Goal: Task Accomplishment & Management: Manage account settings

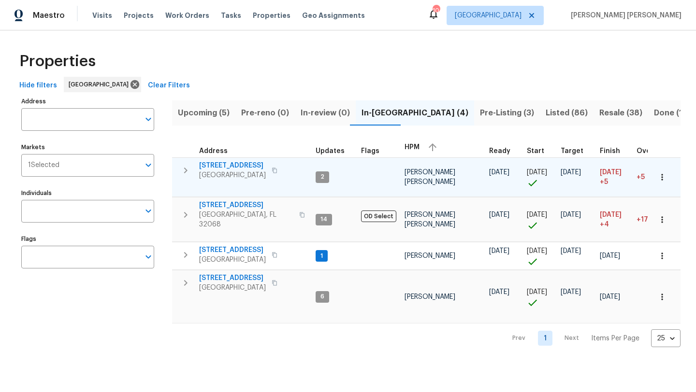
click at [241, 167] on span "1105 Buccaneer Blvd" at bounding box center [232, 166] width 67 height 10
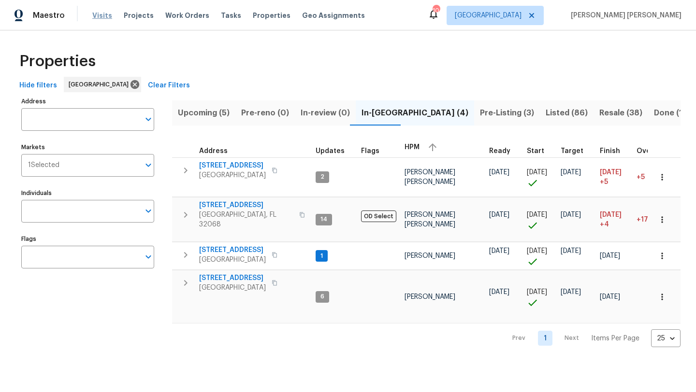
click at [101, 14] on span "Visits" at bounding box center [102, 16] width 20 height 10
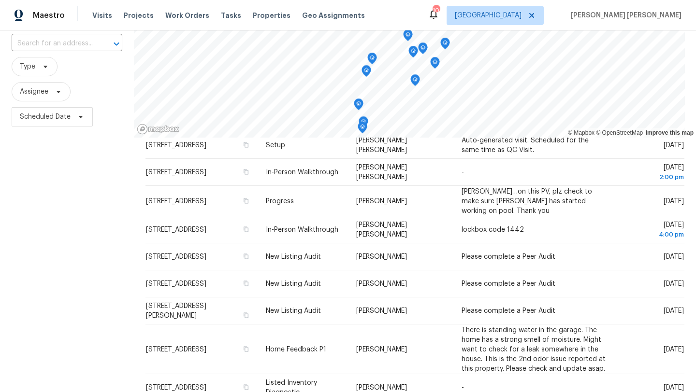
scroll to position [64, 0]
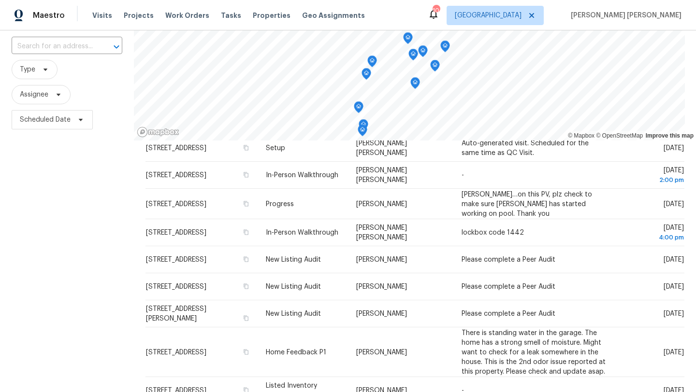
click at [415, 83] on icon "Map marker" at bounding box center [414, 83] width 1 height 1
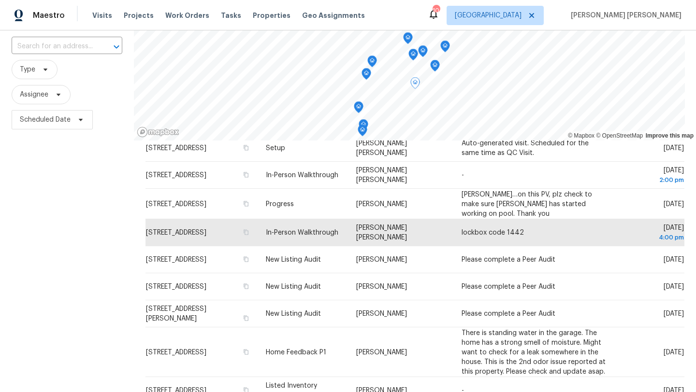
click at [92, 332] on div "Filters Reset ​ Type Assignee Scheduled Date" at bounding box center [67, 225] width 134 height 459
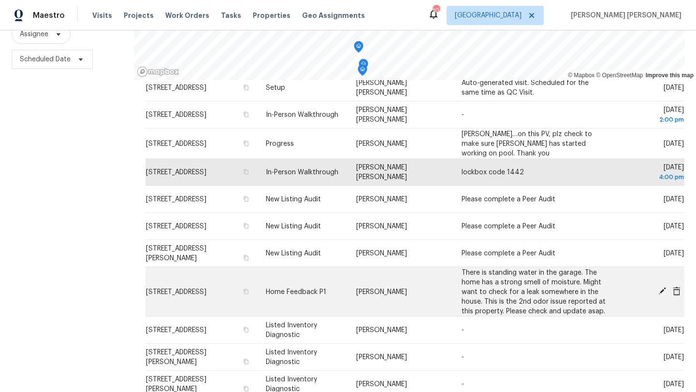
scroll to position [382, 0]
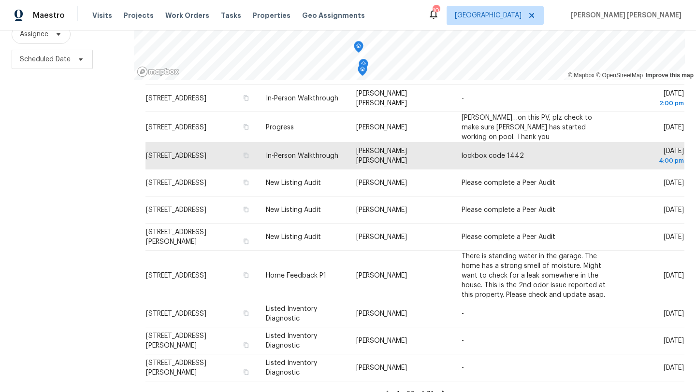
click at [442, 389] on icon at bounding box center [443, 393] width 9 height 9
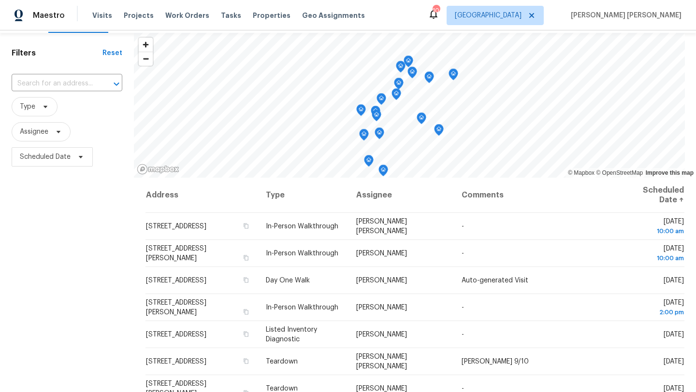
scroll to position [8, 0]
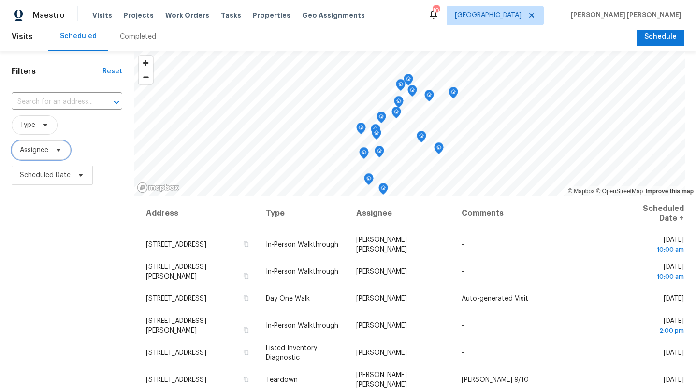
click at [50, 149] on span "Assignee" at bounding box center [41, 150] width 59 height 19
click at [67, 253] on div "Filters Reset ​ Type Assignee Scheduled Date" at bounding box center [67, 280] width 134 height 459
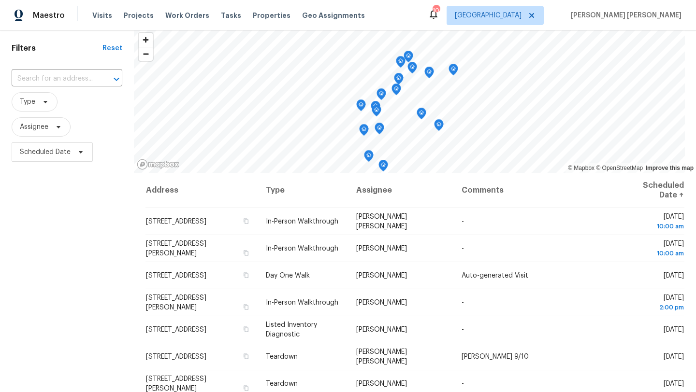
scroll to position [35, 0]
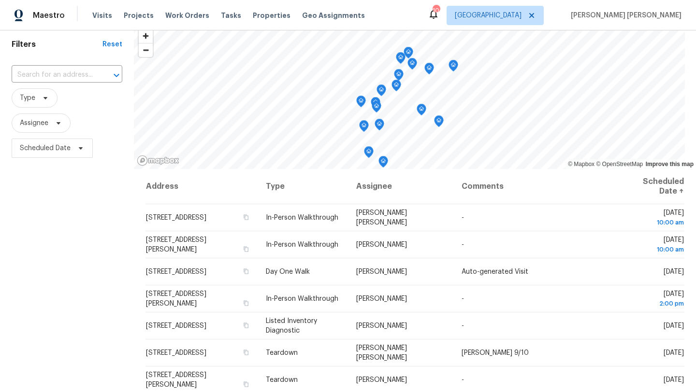
click at [68, 160] on span "Scheduled Date" at bounding box center [67, 148] width 111 height 25
click at [74, 147] on span at bounding box center [79, 148] width 11 height 8
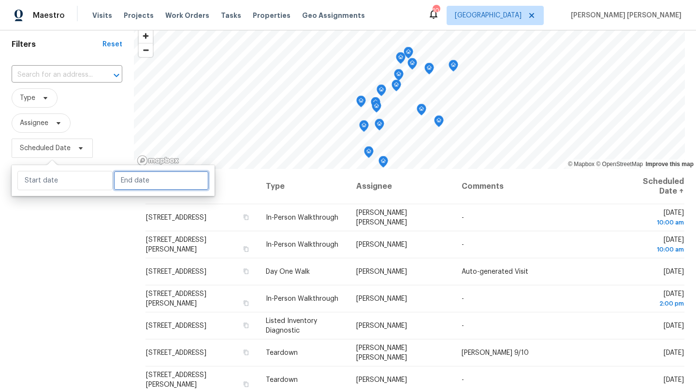
select select "8"
select select "2025"
select select "9"
select select "2025"
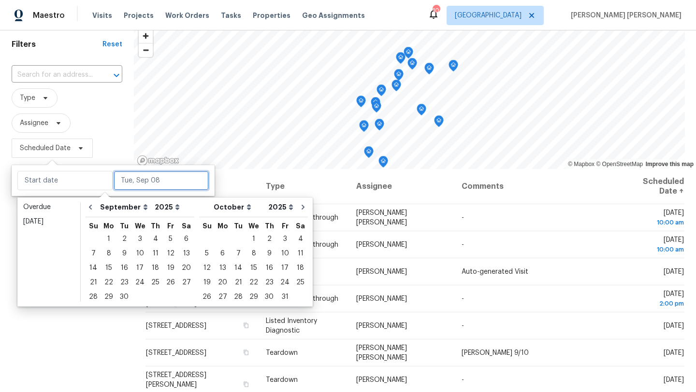
click at [128, 181] on input "text" at bounding box center [161, 180] width 95 height 19
click at [120, 254] on div "9" at bounding box center [123, 254] width 15 height 14
type input "[DATE]"
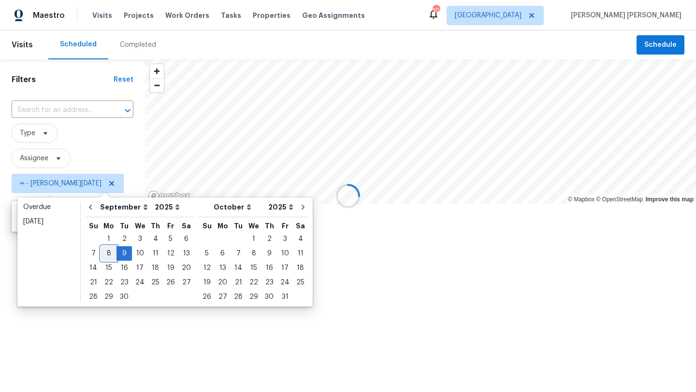
click at [110, 254] on div "8" at bounding box center [108, 254] width 15 height 14
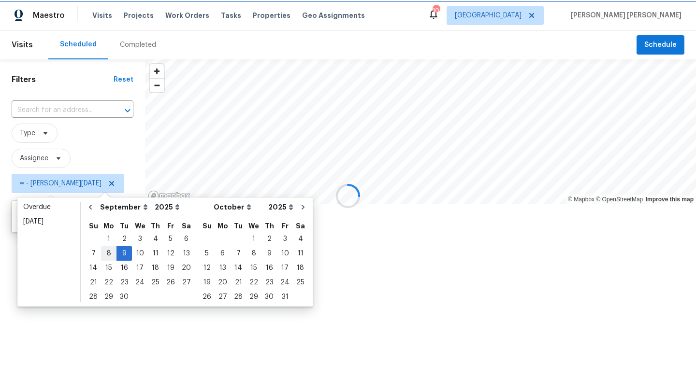
type input "[DATE]"
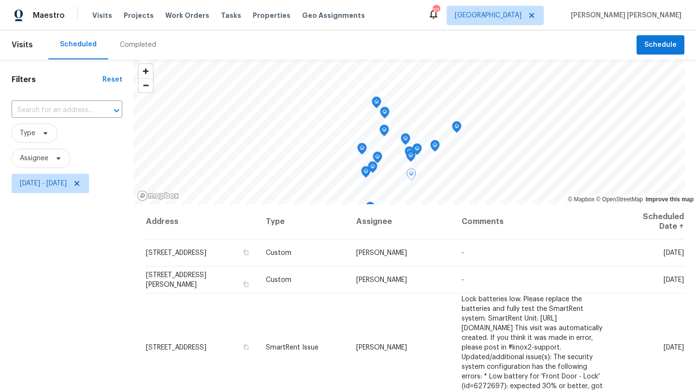
click at [100, 266] on div "Filters Reset ​ Type Assignee Mon, Sep 08 - Tue, Sep 09" at bounding box center [67, 288] width 134 height 459
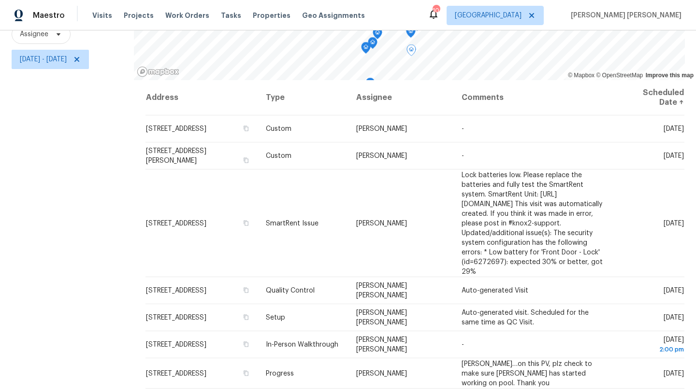
scroll to position [126, 0]
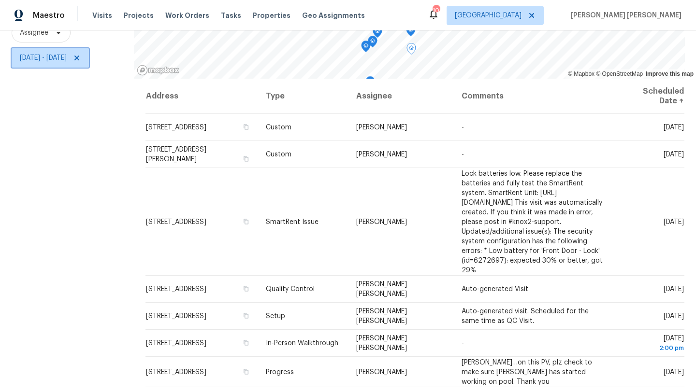
click at [50, 65] on span "Mon, Sep 08 - Tue, Sep 09" at bounding box center [50, 57] width 77 height 19
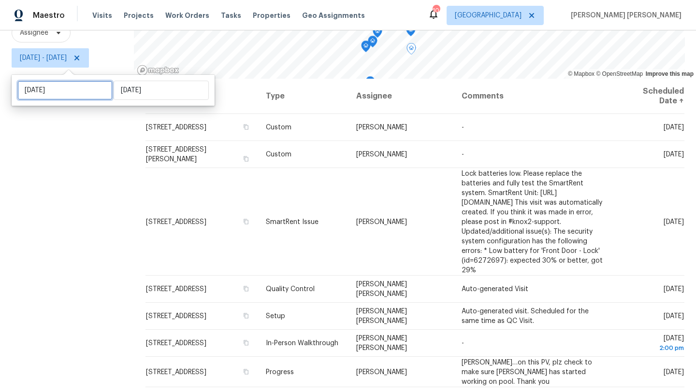
click at [59, 90] on input "[DATE]" at bounding box center [64, 90] width 95 height 19
select select "8"
select select "2025"
select select "9"
select select "2025"
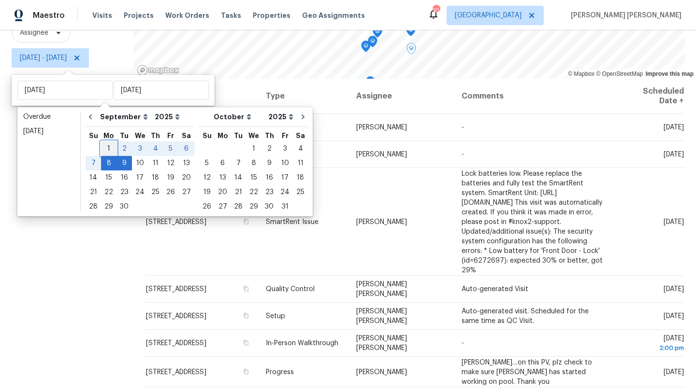
click at [108, 146] on div "1" at bounding box center [108, 149] width 15 height 14
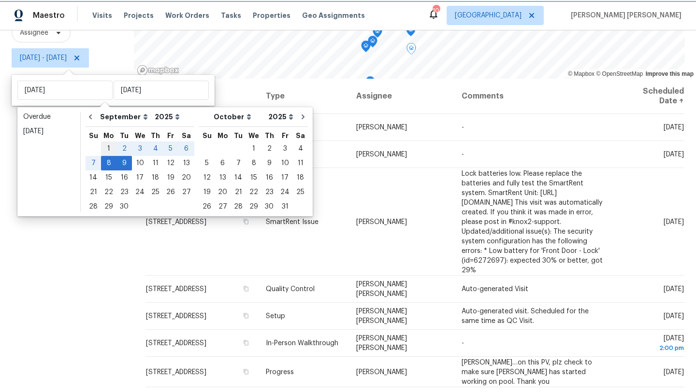
type input "Mon, Sep 01"
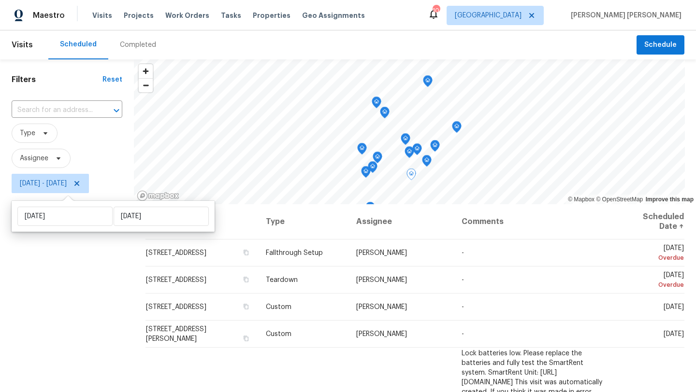
click at [75, 280] on div "Filters Reset ​ Type Assignee Mon, Sep 01 - Tue, Sep 09" at bounding box center [67, 288] width 134 height 459
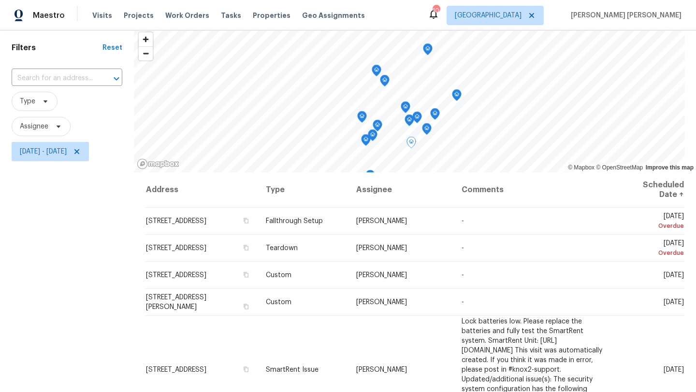
scroll to position [29, 0]
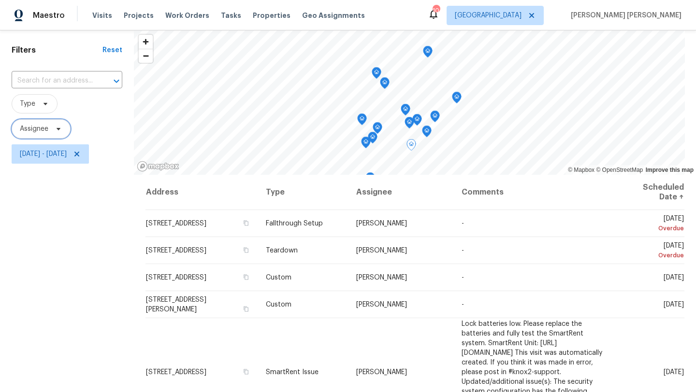
click at [55, 128] on icon at bounding box center [59, 129] width 8 height 8
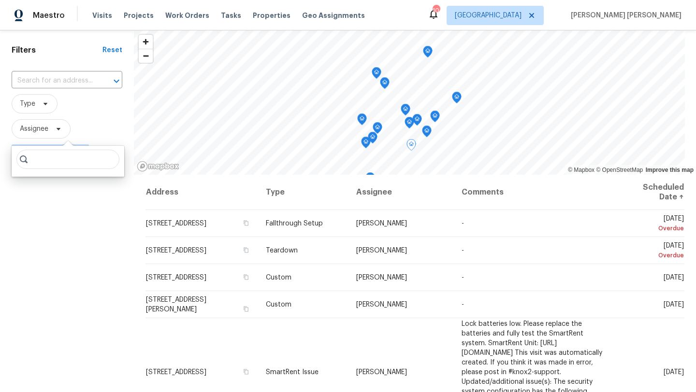
click at [89, 270] on div "Filters Reset ​ Type Assignee Mon, Sep 01 - Tue, Sep 09" at bounding box center [67, 259] width 134 height 459
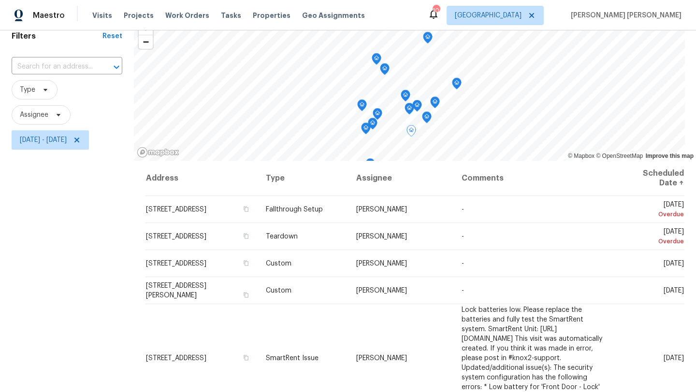
scroll to position [31, 0]
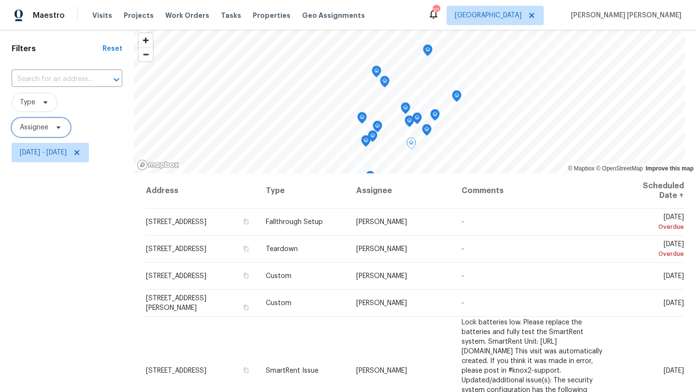
click at [50, 128] on span "Assignee" at bounding box center [41, 127] width 59 height 19
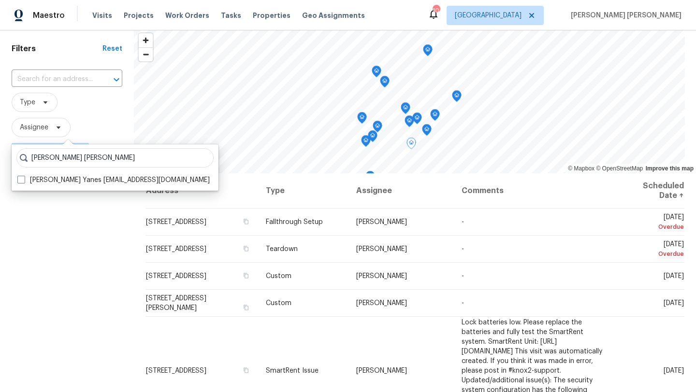
type input "david puente yanes"
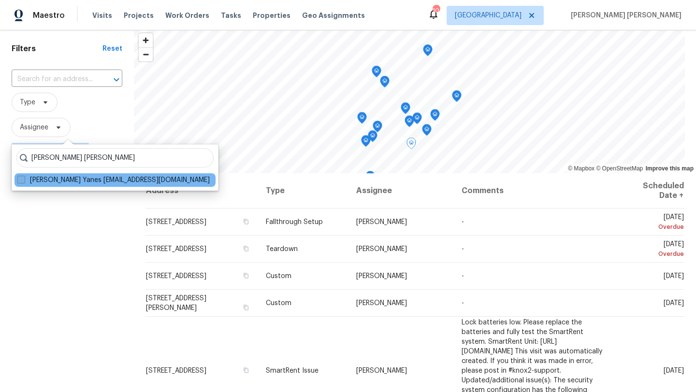
click at [22, 181] on span at bounding box center [21, 180] width 8 height 8
click at [22, 181] on input "David Puente Yanes david.puenteyanes@opendoor.com" at bounding box center [20, 178] width 6 height 6
checkbox input "true"
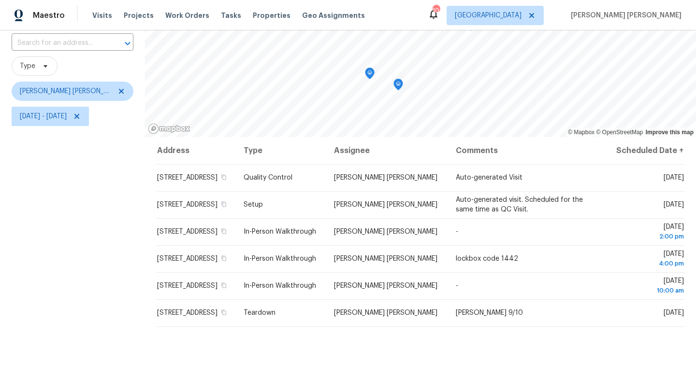
scroll to position [67, 0]
click at [81, 116] on icon at bounding box center [77, 117] width 8 height 8
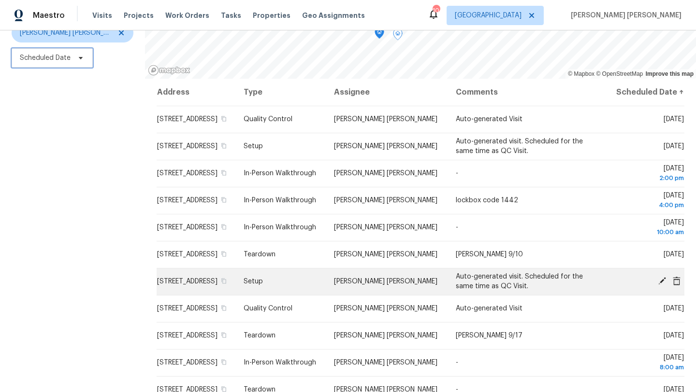
scroll to position [27, 0]
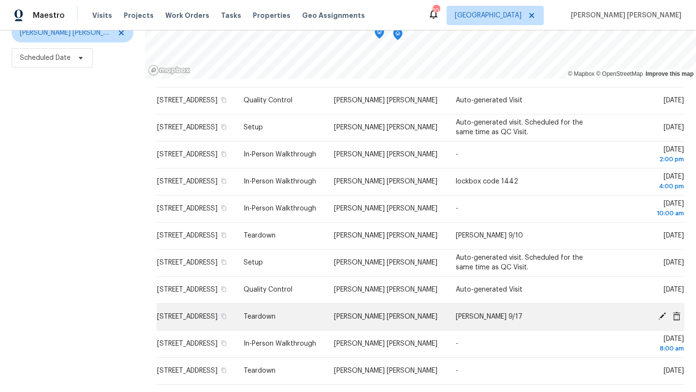
click at [180, 316] on td "[STREET_ADDRESS]" at bounding box center [196, 316] width 79 height 27
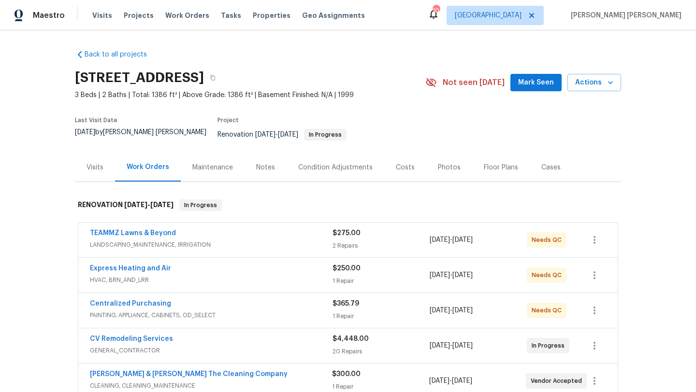
click at [439, 165] on div "Photos" at bounding box center [449, 167] width 46 height 29
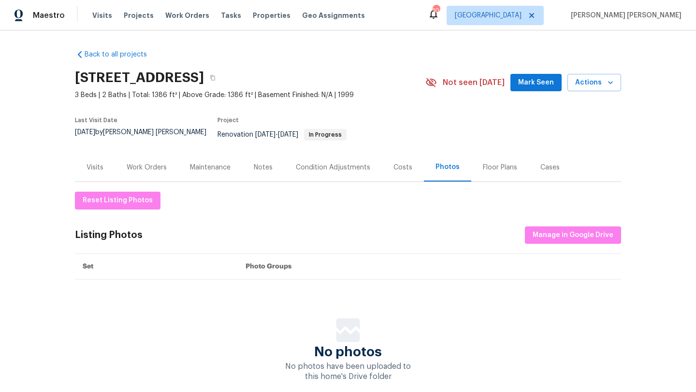
click at [98, 168] on div "Visits" at bounding box center [95, 167] width 40 height 29
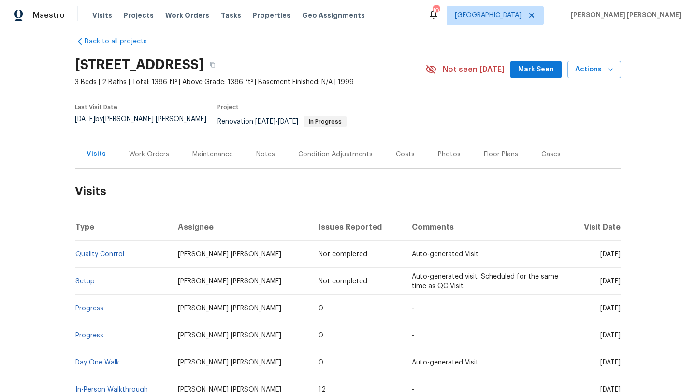
scroll to position [10, 0]
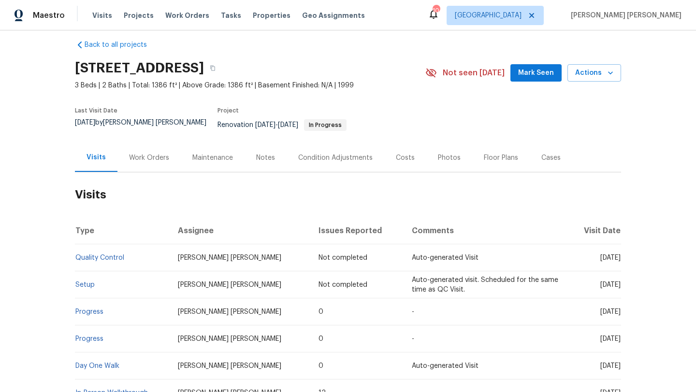
click at [96, 6] on div "Visits Projects Work Orders Tasks Properties Geo Assignments" at bounding box center [234, 15] width 284 height 19
click at [100, 13] on span "Visits" at bounding box center [102, 16] width 20 height 10
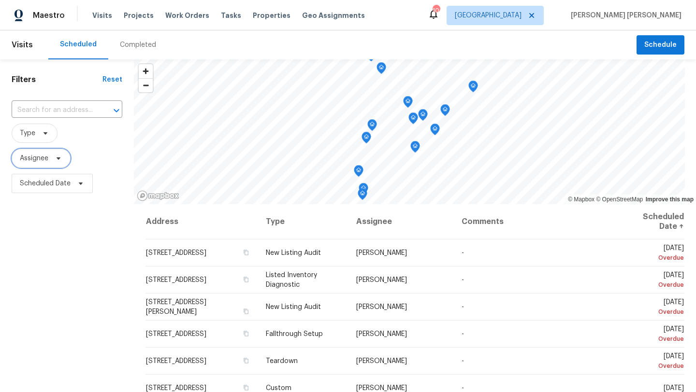
click at [62, 159] on span "Assignee" at bounding box center [41, 158] width 59 height 19
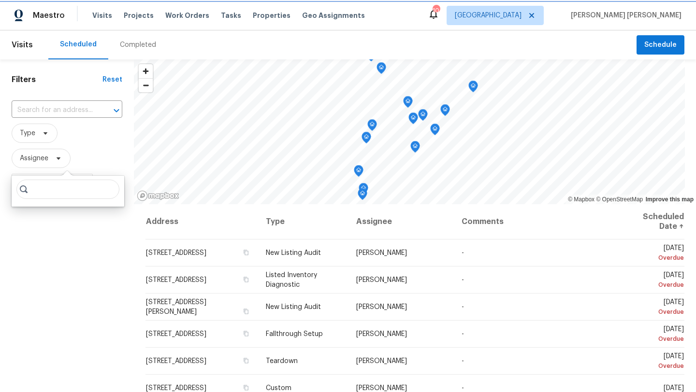
click at [62, 159] on span "Assignee" at bounding box center [41, 158] width 59 height 19
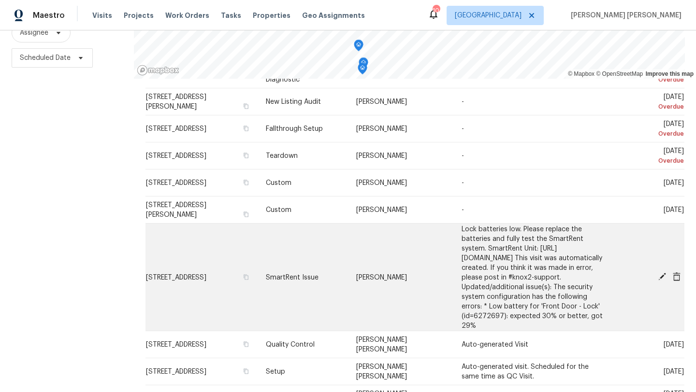
scroll to position [85, 0]
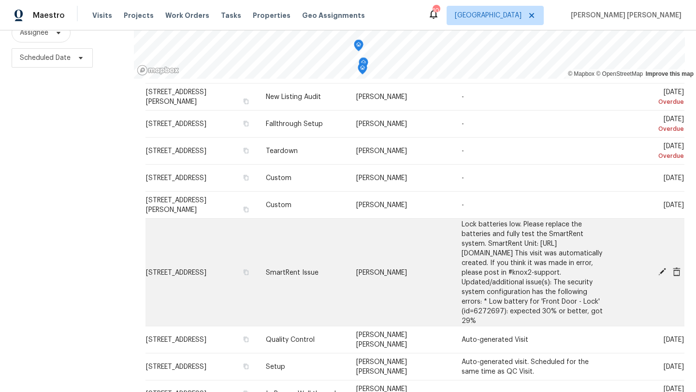
click at [663, 268] on icon at bounding box center [662, 272] width 8 height 8
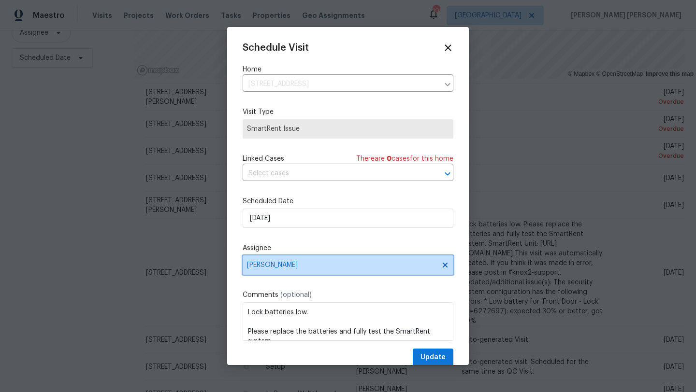
click at [294, 263] on span "[PERSON_NAME]" at bounding box center [341, 265] width 189 height 8
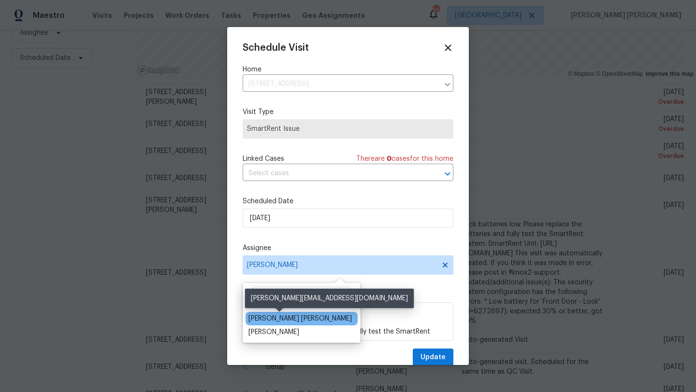
type input "daV"
click at [293, 320] on div "[PERSON_NAME] [PERSON_NAME]" at bounding box center [299, 319] width 103 height 10
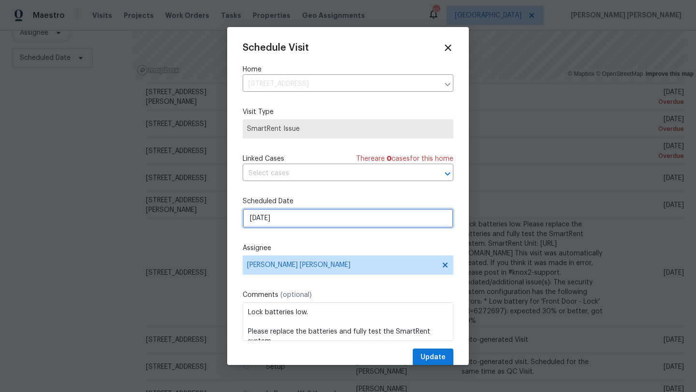
click at [286, 218] on input "9/8/2025" at bounding box center [347, 218] width 211 height 19
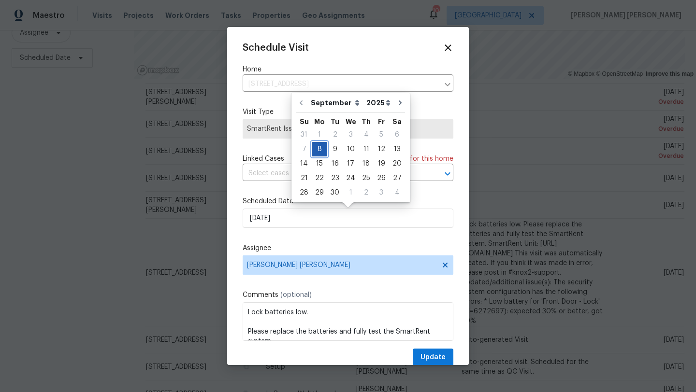
click at [318, 148] on div "8" at bounding box center [319, 150] width 15 height 14
click at [430, 357] on span "Update" at bounding box center [432, 358] width 25 height 12
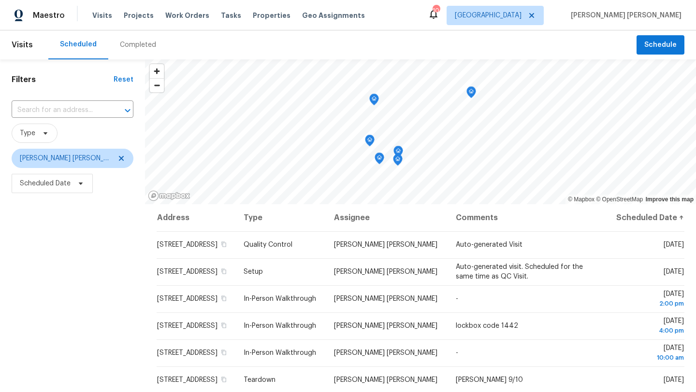
click at [393, 151] on icon "Map marker" at bounding box center [398, 152] width 10 height 12
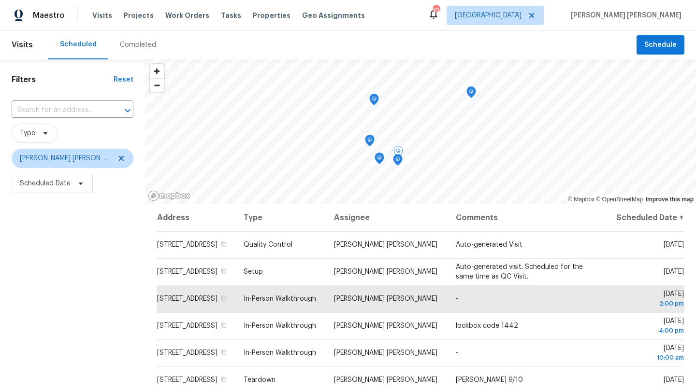
click at [393, 161] on icon "Map marker" at bounding box center [397, 160] width 9 height 11
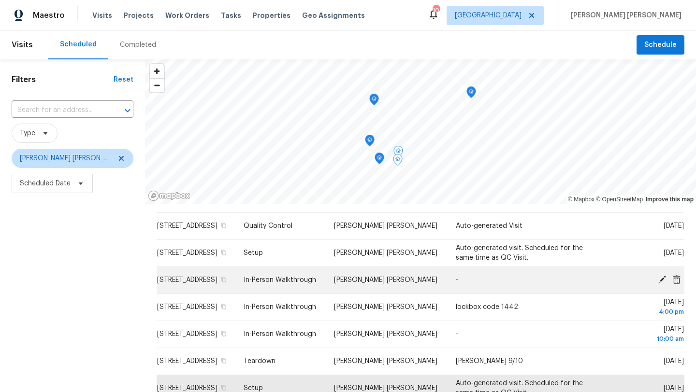
scroll to position [27, 0]
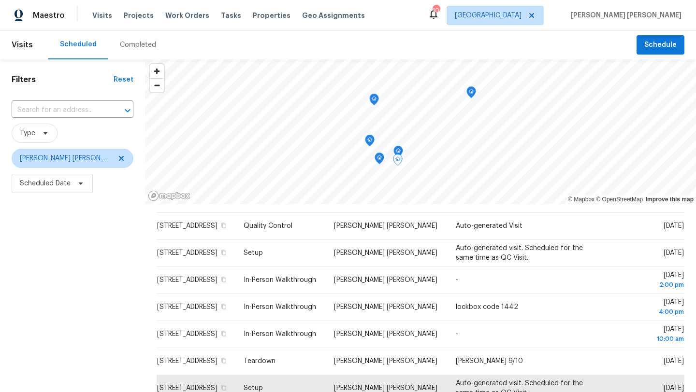
click at [375, 161] on icon "Map marker" at bounding box center [379, 158] width 9 height 11
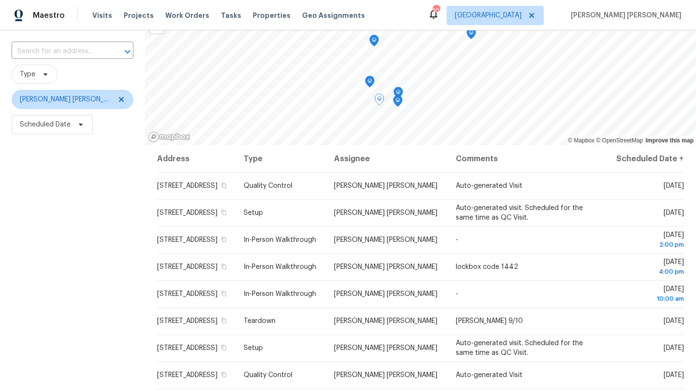
scroll to position [58, 0]
click at [368, 83] on icon "Map marker" at bounding box center [369, 82] width 3 height 2
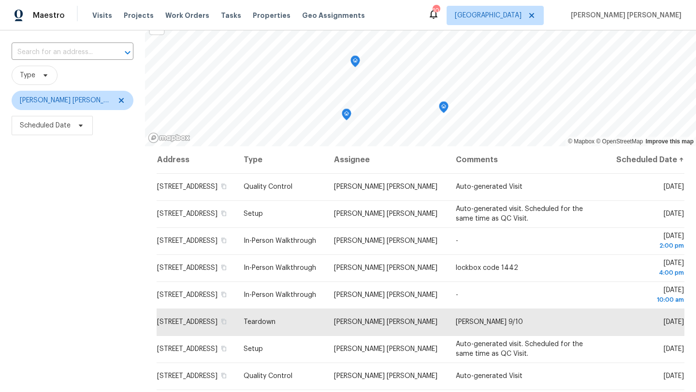
click at [346, 114] on icon "Map marker" at bounding box center [346, 114] width 1 height 1
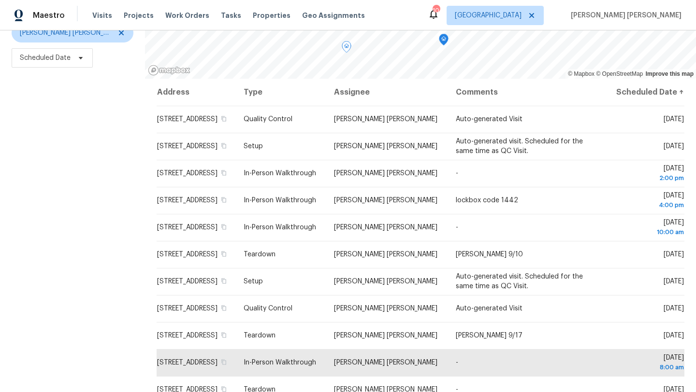
scroll to position [0, 0]
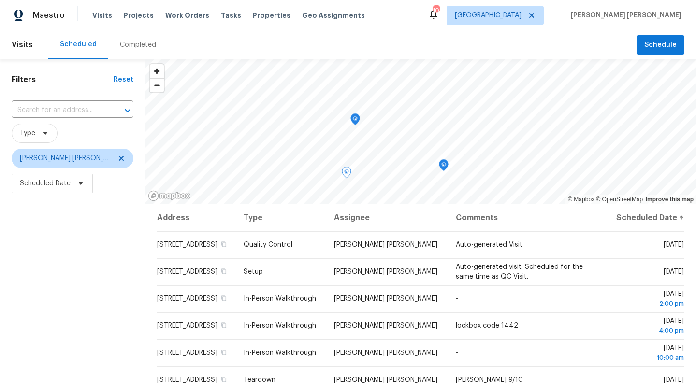
click at [354, 119] on icon "Map marker" at bounding box center [355, 119] width 3 height 2
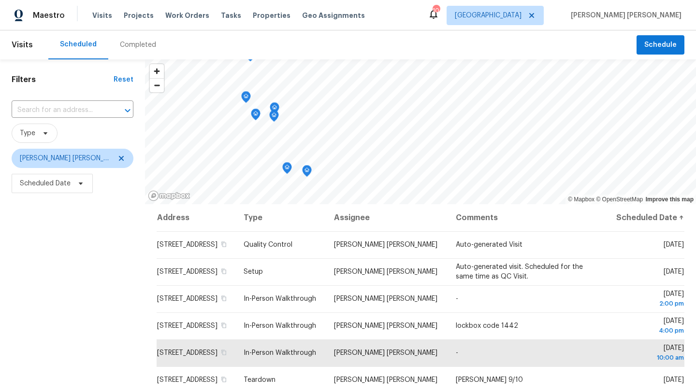
click at [283, 169] on icon "Map marker" at bounding box center [287, 168] width 9 height 11
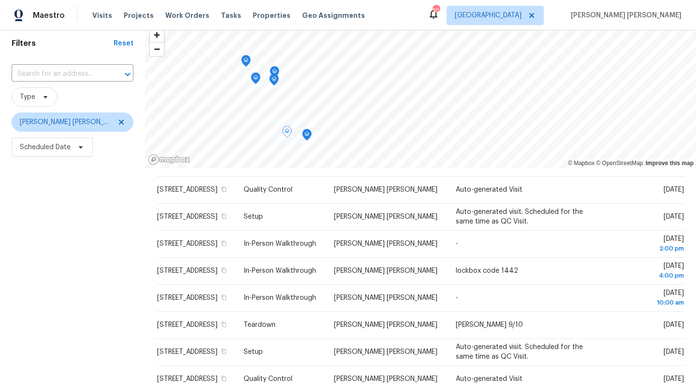
scroll to position [32, 0]
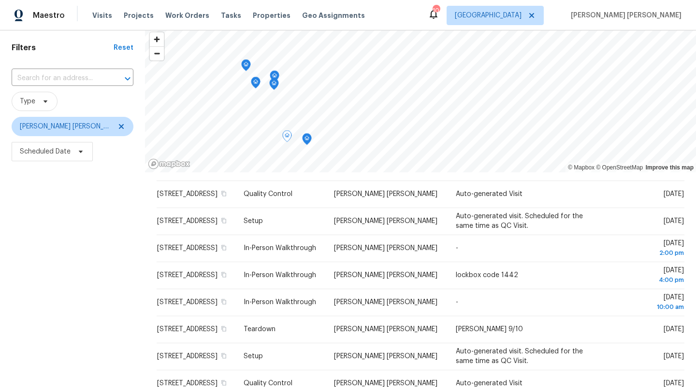
click at [302, 140] on icon "Map marker" at bounding box center [306, 139] width 9 height 11
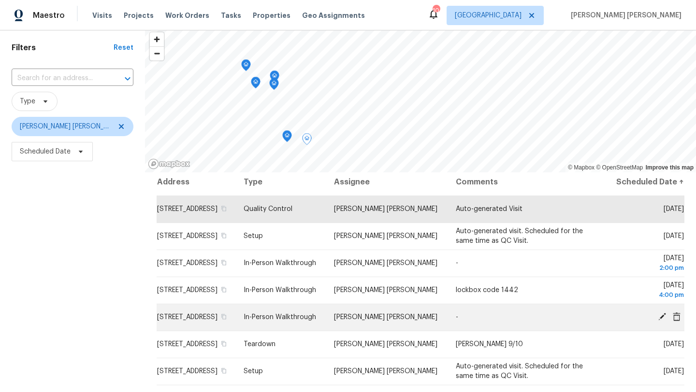
scroll to position [0, 0]
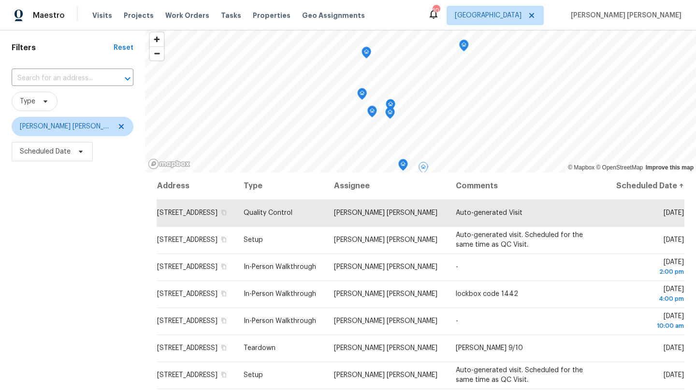
click at [362, 205] on div "© Mapbox © OpenStreetMap Improve this map Address Type Assignee Comments Schedu…" at bounding box center [420, 257] width 551 height 459
click at [358, 96] on icon "Map marker" at bounding box center [362, 91] width 9 height 11
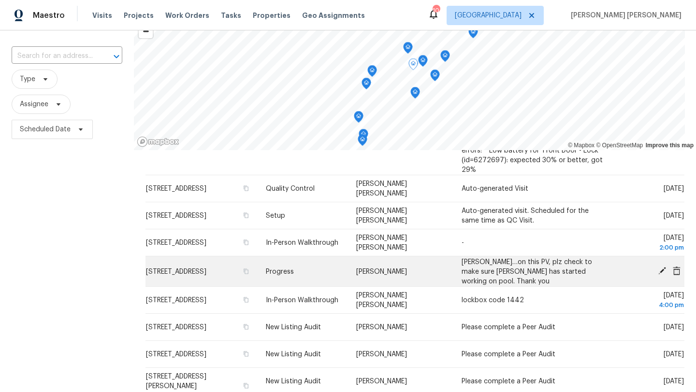
scroll to position [306, 0]
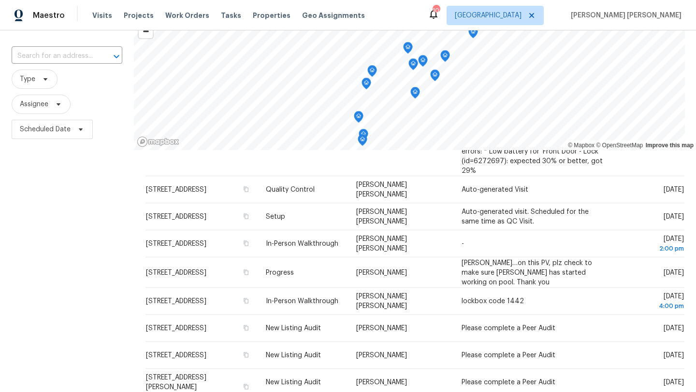
click at [424, 60] on icon "Map marker" at bounding box center [422, 61] width 9 height 11
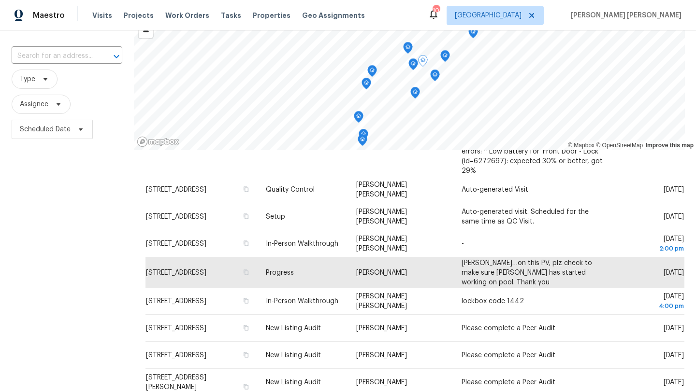
click at [413, 65] on icon "Map marker" at bounding box center [413, 64] width 9 height 11
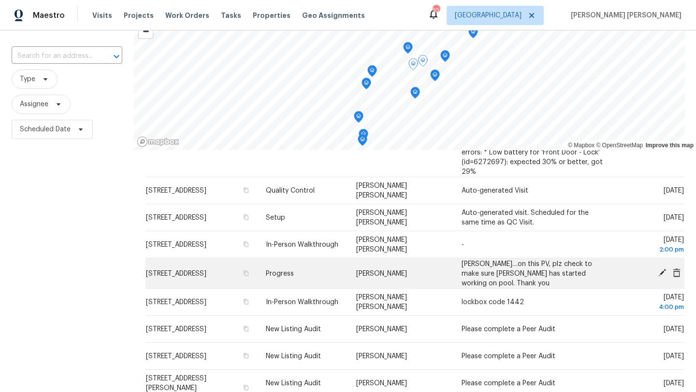
scroll to position [304, 0]
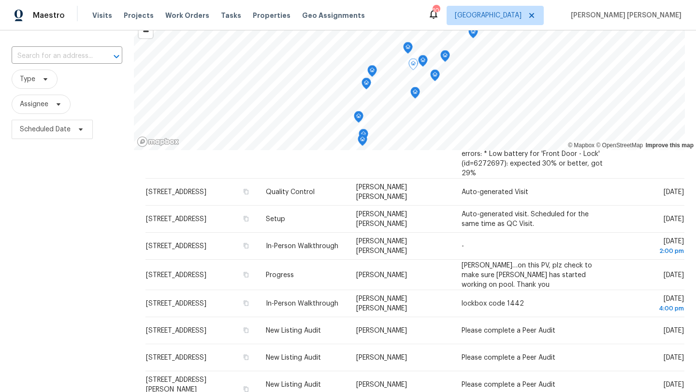
click at [435, 75] on icon "Map marker" at bounding box center [434, 75] width 1 height 1
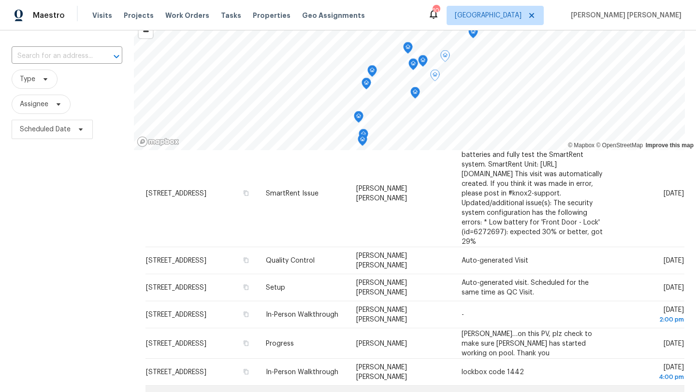
scroll to position [0, 0]
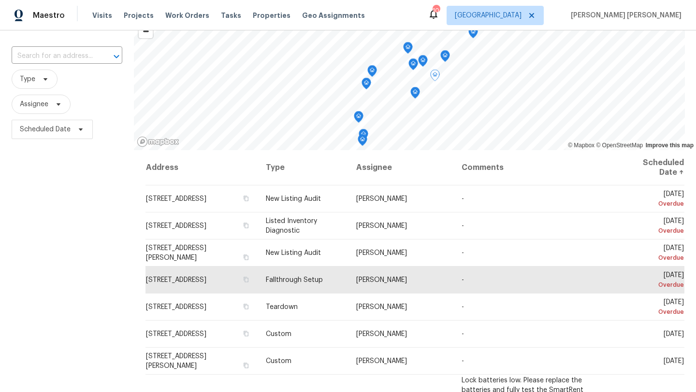
click at [410, 48] on icon "Map marker" at bounding box center [407, 48] width 9 height 11
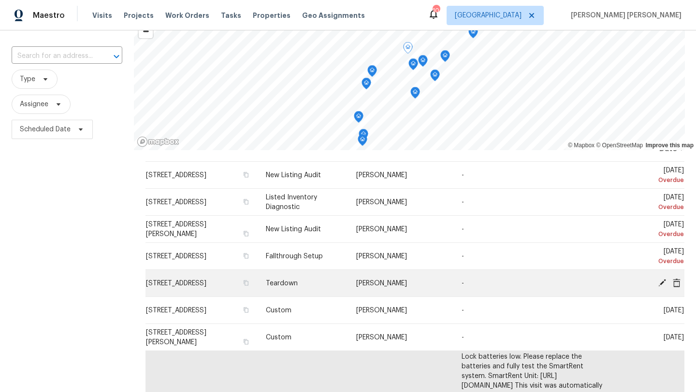
scroll to position [23, 0]
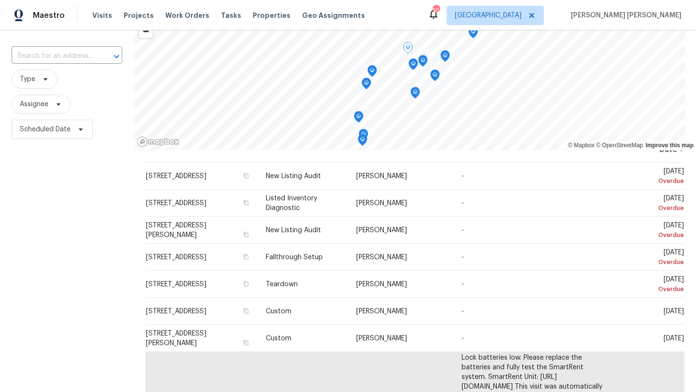
click at [417, 93] on icon "Map marker" at bounding box center [415, 92] width 9 height 11
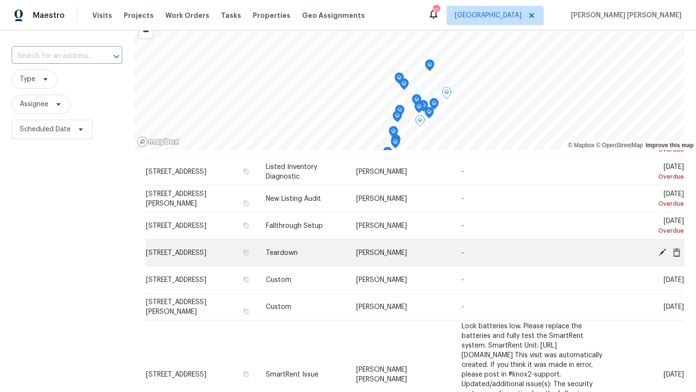
scroll to position [0, 0]
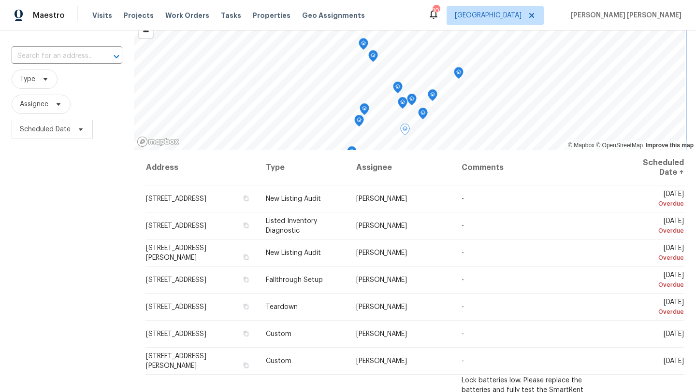
click at [459, 73] on icon "Map marker" at bounding box center [458, 73] width 9 height 11
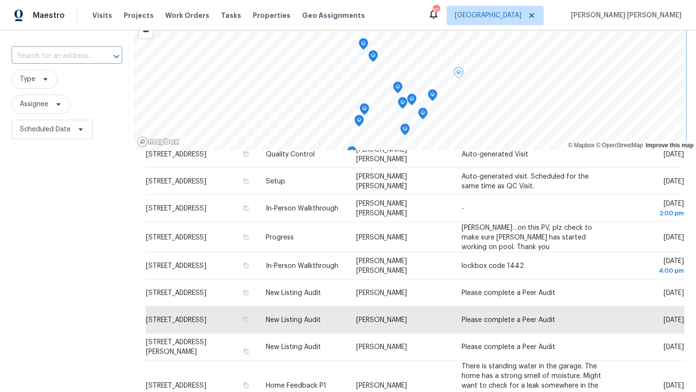
scroll to position [382, 0]
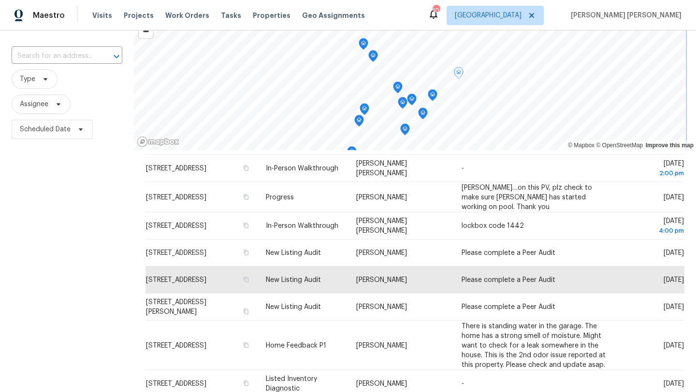
click at [400, 88] on icon "Map marker" at bounding box center [397, 87] width 9 height 11
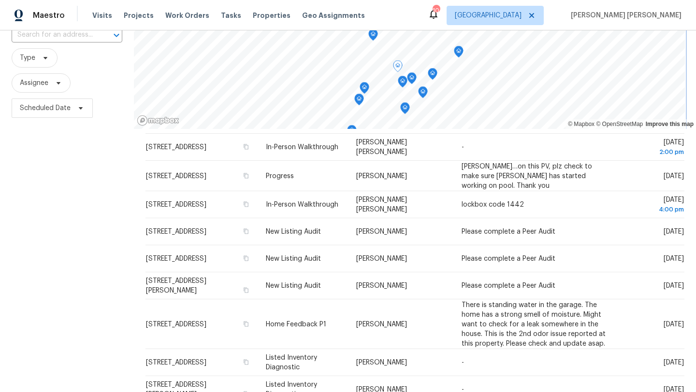
scroll to position [81, 0]
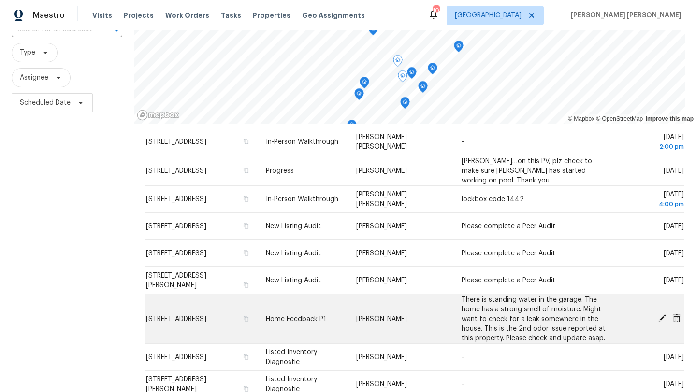
click at [187, 315] on span "[STREET_ADDRESS]" at bounding box center [176, 318] width 60 height 7
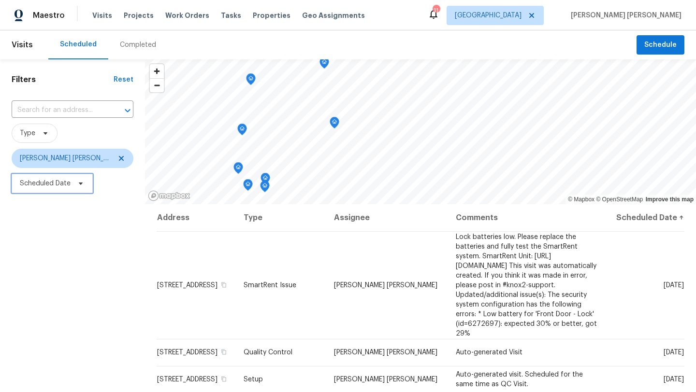
click at [77, 191] on span "Scheduled Date" at bounding box center [52, 183] width 81 height 19
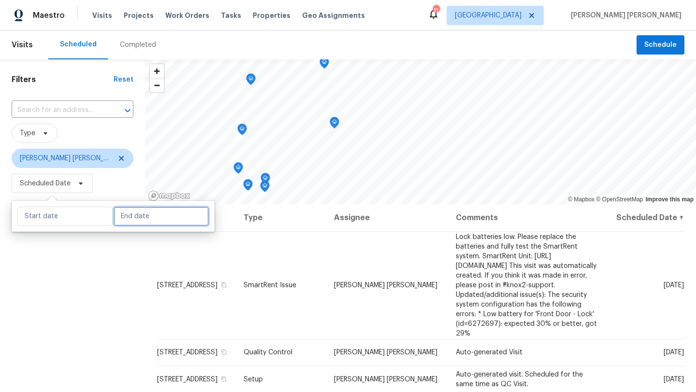
select select "8"
select select "2025"
select select "9"
select select "2025"
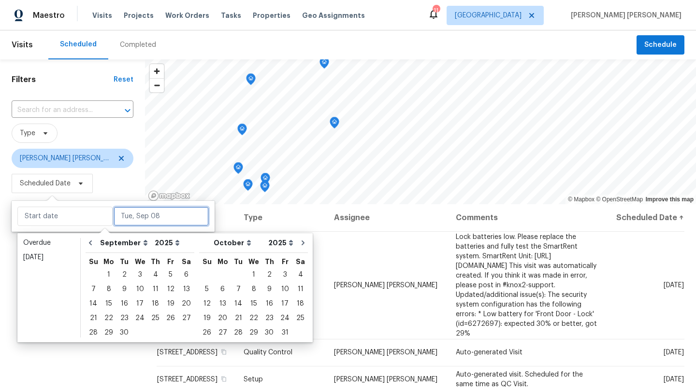
click at [124, 214] on input "text" at bounding box center [161, 216] width 95 height 19
click at [107, 290] on div "8" at bounding box center [108, 290] width 15 height 14
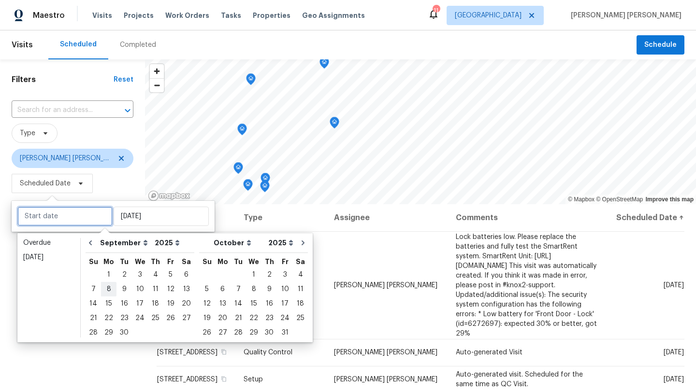
type input "[DATE]"
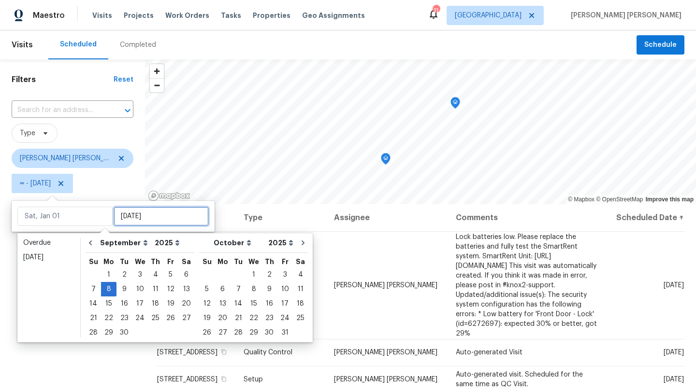
type input "[DATE]"
type input "Sun, Sep 14"
type input "[DATE]"
click at [77, 376] on div "Filters Reset ​ Type David Puente Yanes ∞ - Mon, Sep 08" at bounding box center [72, 288] width 145 height 459
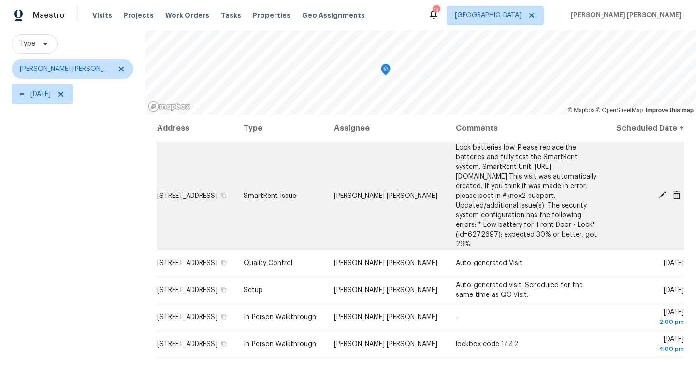
scroll to position [91, 0]
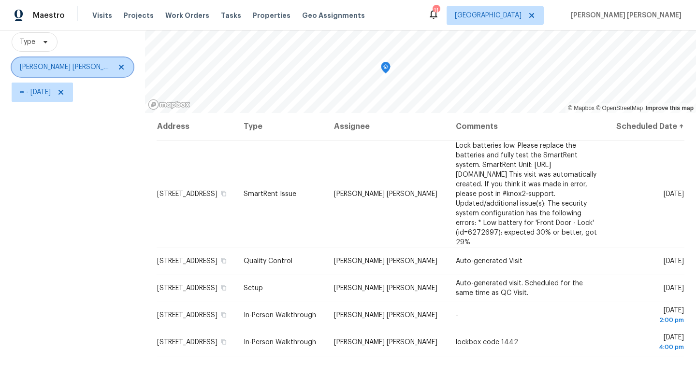
click at [119, 67] on icon at bounding box center [121, 67] width 5 height 5
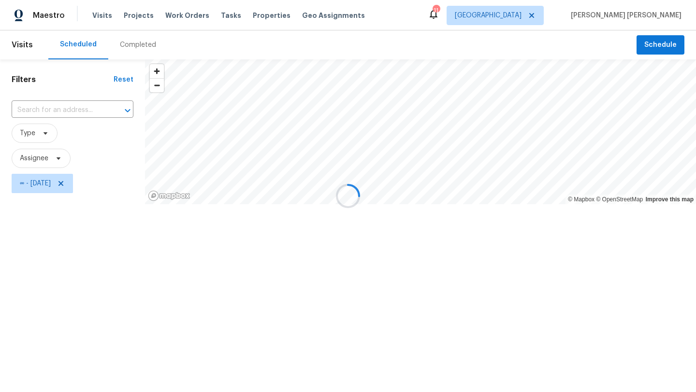
click at [79, 185] on div at bounding box center [348, 196] width 696 height 392
click at [80, 185] on div at bounding box center [348, 196] width 696 height 392
click at [84, 183] on div at bounding box center [348, 196] width 696 height 392
click at [257, 16] on div at bounding box center [348, 196] width 696 height 392
click at [256, 16] on div at bounding box center [348, 196] width 696 height 392
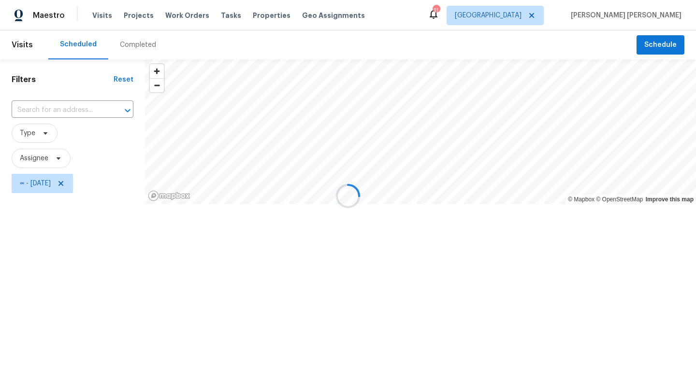
click at [256, 16] on div at bounding box center [348, 196] width 696 height 392
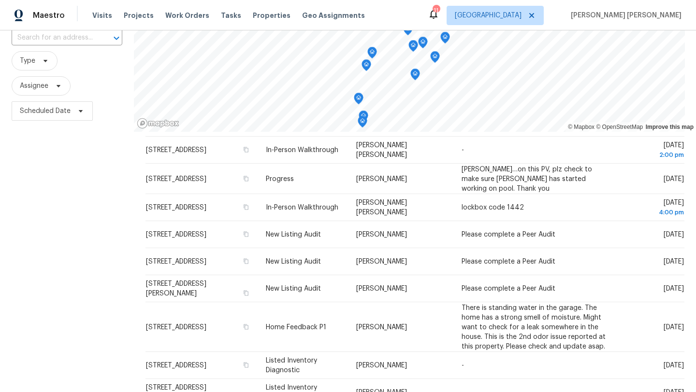
scroll to position [80, 0]
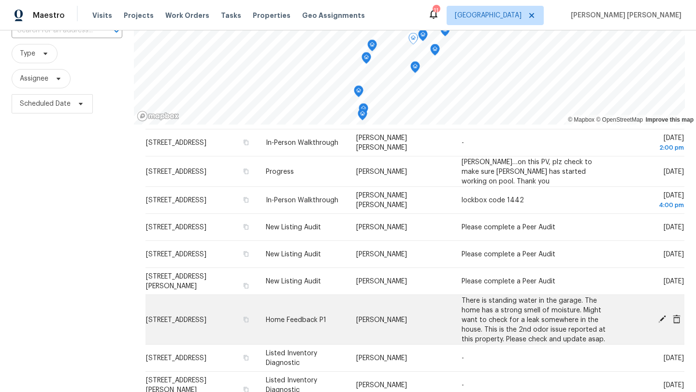
click at [207, 306] on td "[STREET_ADDRESS]" at bounding box center [201, 320] width 113 height 50
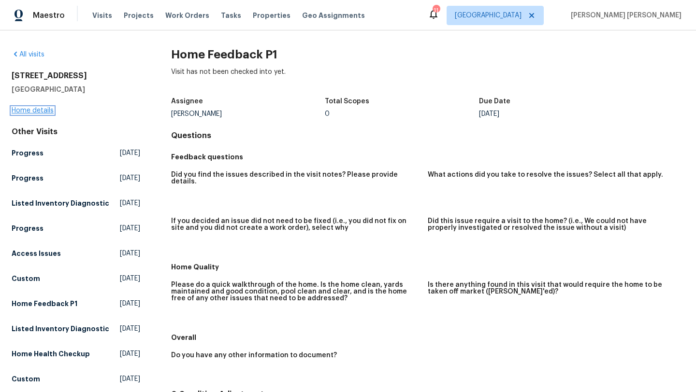
click at [36, 108] on link "Home details" at bounding box center [33, 110] width 42 height 7
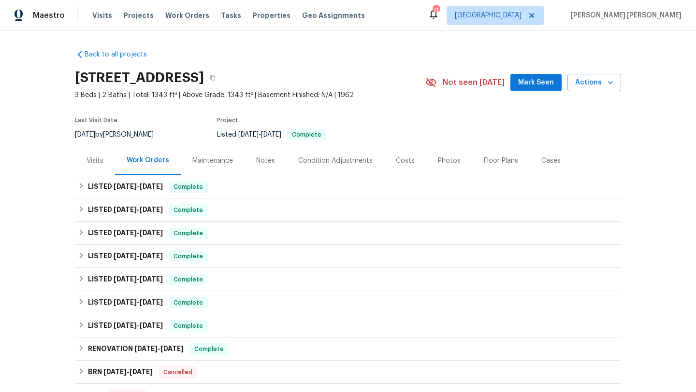
click at [439, 162] on div "Photos" at bounding box center [449, 161] width 23 height 10
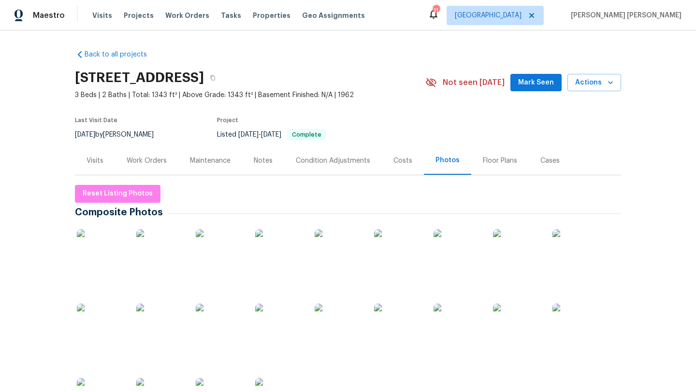
click at [110, 255] on img at bounding box center [101, 253] width 48 height 48
click at [89, 161] on div "Visits" at bounding box center [94, 161] width 17 height 10
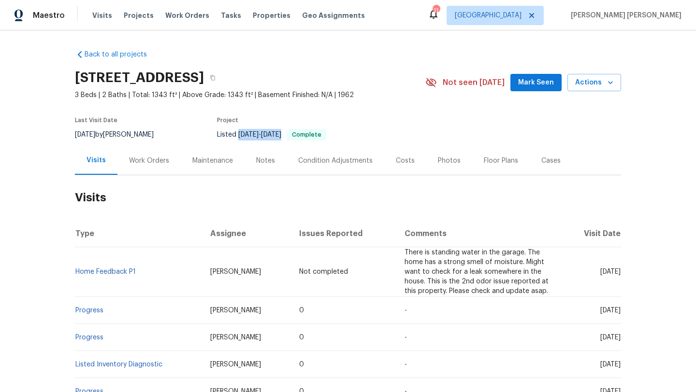
drag, startPoint x: 238, startPoint y: 134, endPoint x: 300, endPoint y: 134, distance: 62.3
click at [281, 134] on span "8/30/2025 - 8/30/2025" at bounding box center [259, 134] width 43 height 7
click at [257, 17] on span "Properties" at bounding box center [272, 16] width 38 height 10
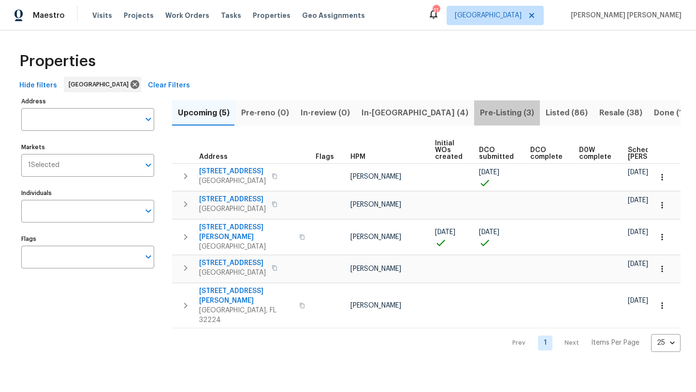
click at [480, 115] on span "Pre-Listing (3)" at bounding box center [507, 113] width 54 height 14
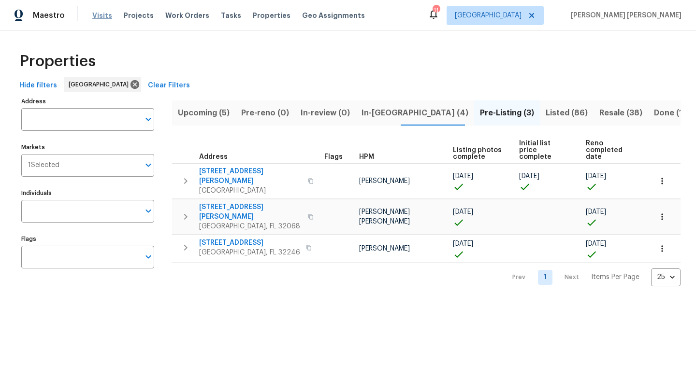
click at [98, 14] on span "Visits" at bounding box center [102, 16] width 20 height 10
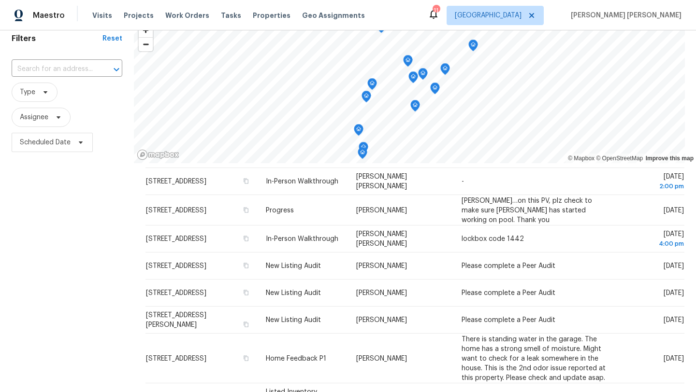
scroll to position [46, 0]
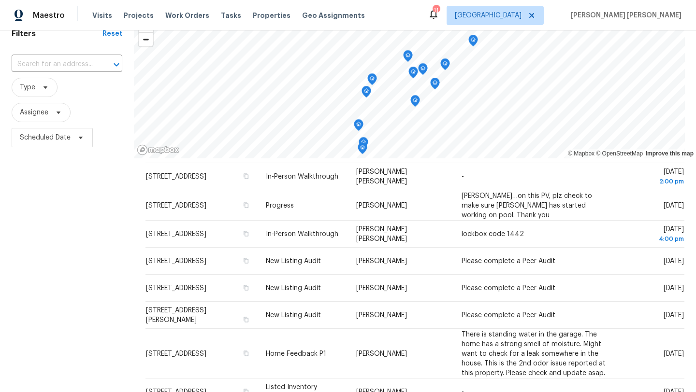
click at [410, 56] on icon "Map marker" at bounding box center [407, 56] width 9 height 11
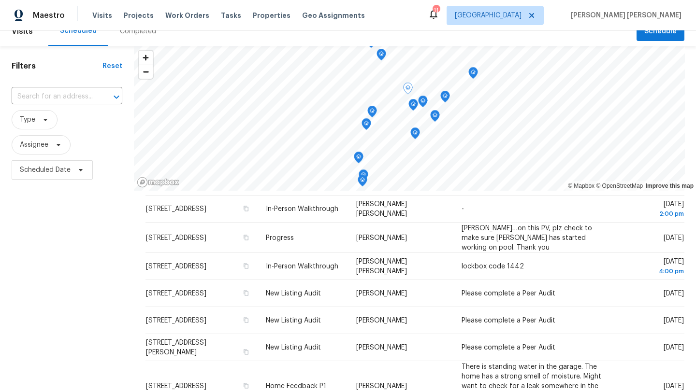
scroll to position [14, 0]
click at [424, 99] on icon "Map marker" at bounding box center [422, 100] width 9 height 11
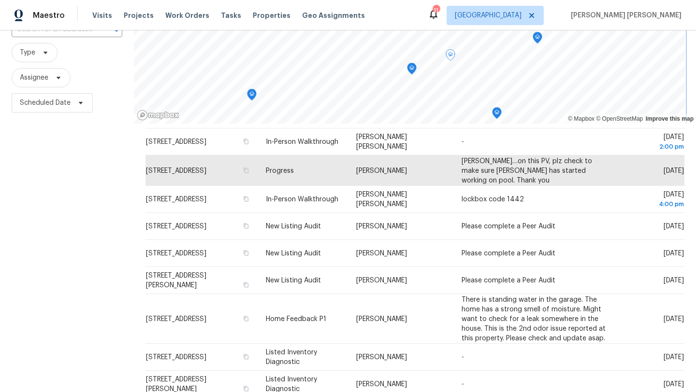
scroll to position [86, 0]
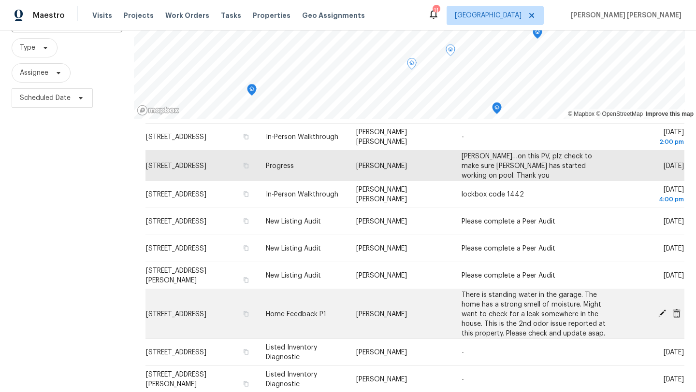
click at [661, 309] on icon at bounding box center [661, 313] width 9 height 9
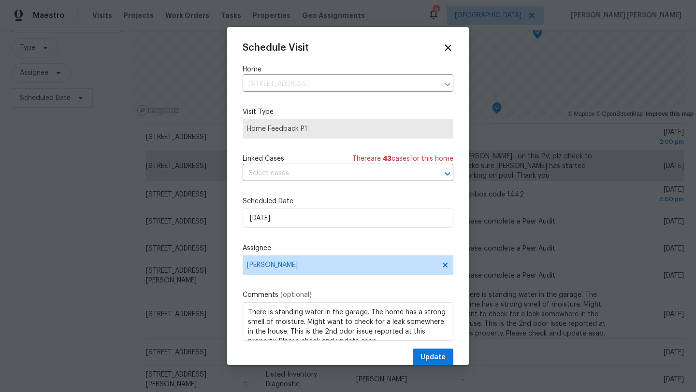
scroll to position [17, 0]
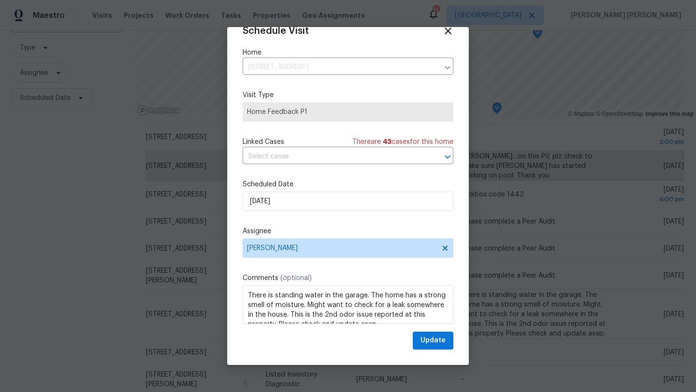
click at [450, 29] on icon at bounding box center [447, 31] width 7 height 7
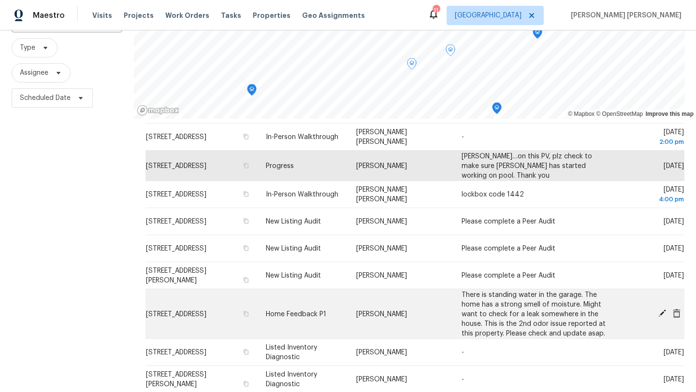
click at [660, 310] on icon at bounding box center [662, 314] width 8 height 8
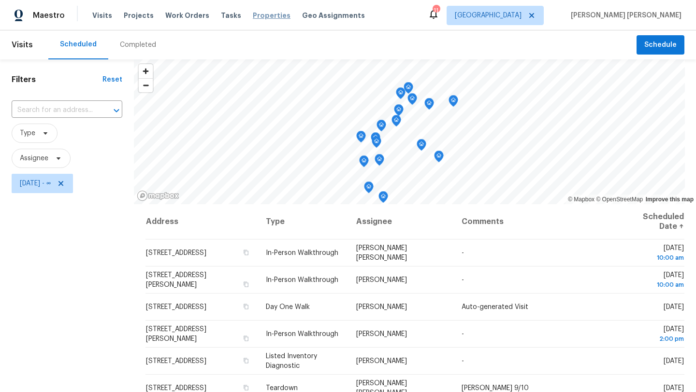
click at [253, 14] on span "Properties" at bounding box center [272, 16] width 38 height 10
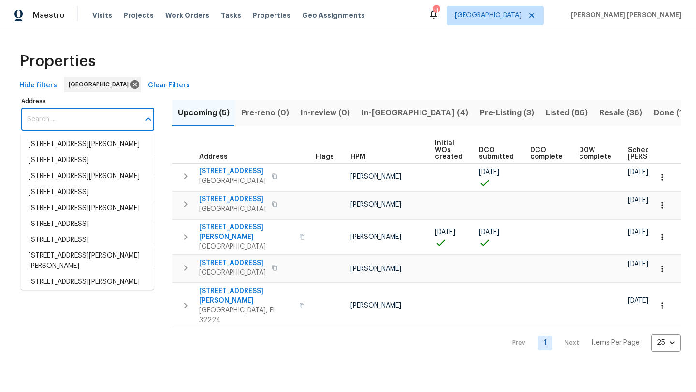
click at [64, 123] on input "Address" at bounding box center [80, 119] width 118 height 23
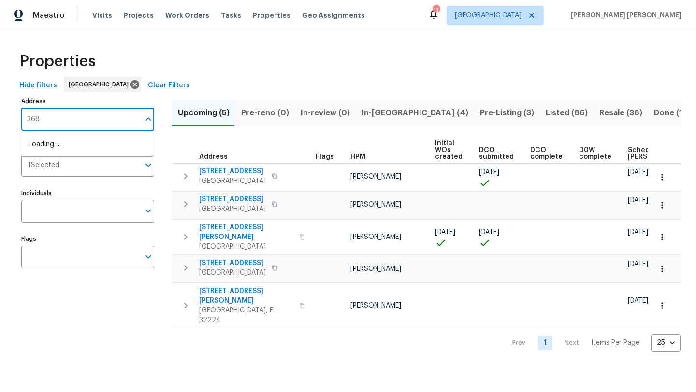
type input "3686"
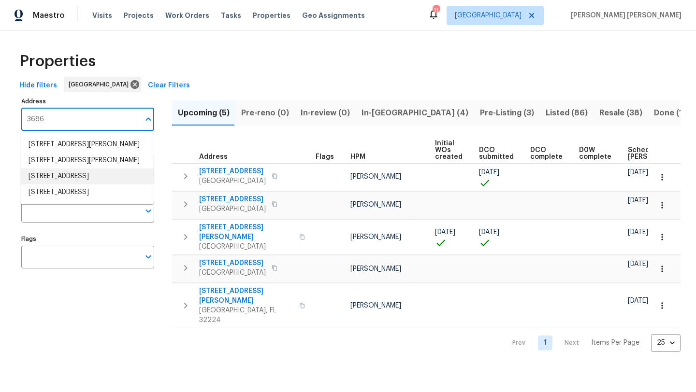
click at [56, 185] on li "[STREET_ADDRESS]" at bounding box center [87, 177] width 133 height 16
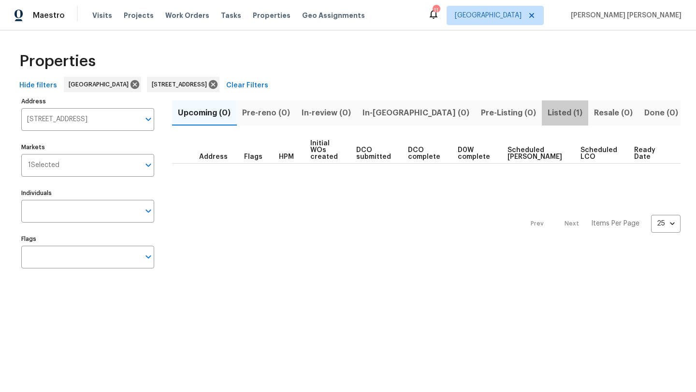
click at [547, 115] on span "Listed (1)" at bounding box center [564, 113] width 35 height 14
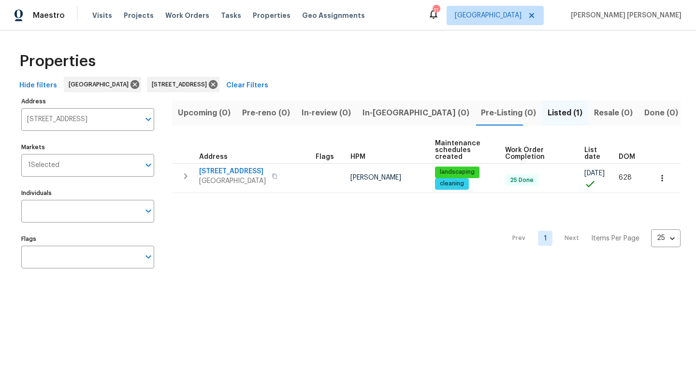
click at [90, 15] on div "Maestro Visits Projects Work Orders Tasks Properties Geo Assignments" at bounding box center [188, 15] width 376 height 19
click at [105, 17] on span "Visits" at bounding box center [102, 16] width 20 height 10
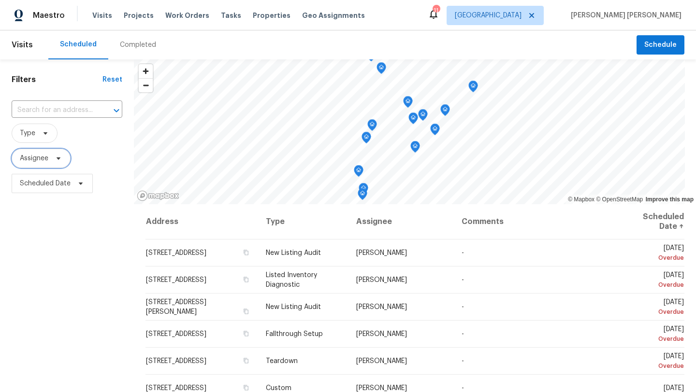
click at [46, 157] on span "Assignee" at bounding box center [34, 159] width 29 height 10
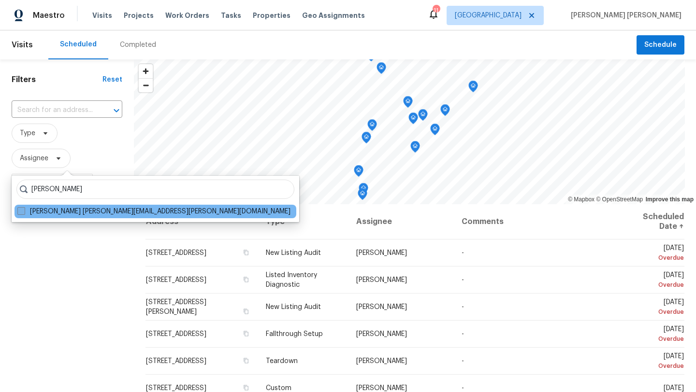
type input "[PERSON_NAME]"
click at [21, 213] on span at bounding box center [21, 211] width 8 height 8
click at [21, 213] on input "[PERSON_NAME] [PERSON_NAME][EMAIL_ADDRESS][PERSON_NAME][DOMAIN_NAME]" at bounding box center [20, 210] width 6 height 6
checkbox input "true"
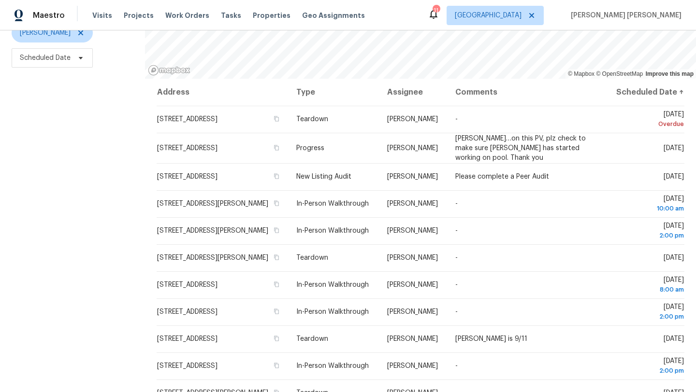
scroll to position [125, 0]
